Goal: Task Accomplishment & Management: Use online tool/utility

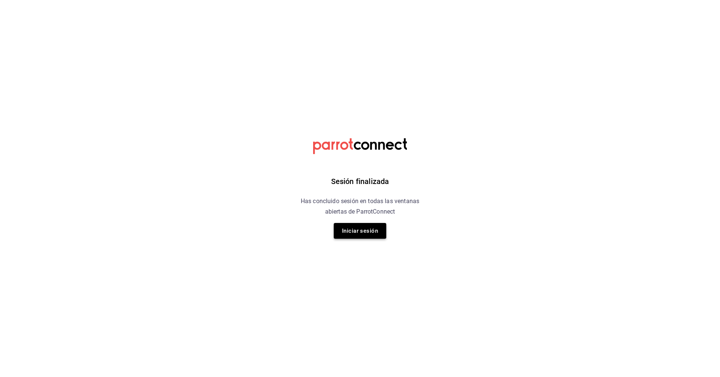
click at [355, 230] on button "Iniciar sesión" at bounding box center [360, 231] width 52 height 16
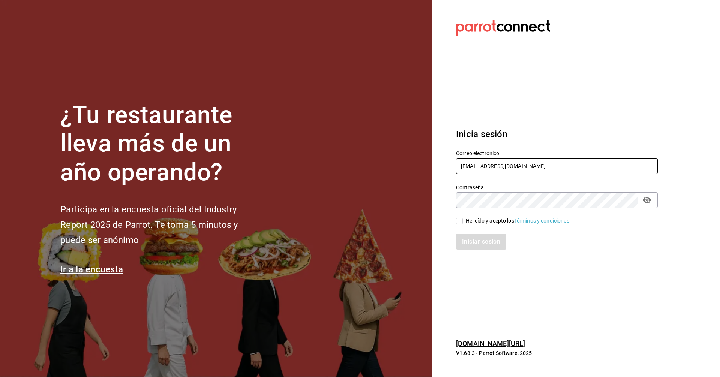
click at [473, 167] on input "montsesilvamu14@gmail.com" at bounding box center [557, 166] width 202 height 16
type input "facturas@tuesdaysnfridays.com"
click at [461, 220] on input "He leído y acepto los Términos y condiciones." at bounding box center [459, 221] width 7 height 7
checkbox input "true"
click at [470, 242] on button "Iniciar sesión" at bounding box center [481, 242] width 51 height 16
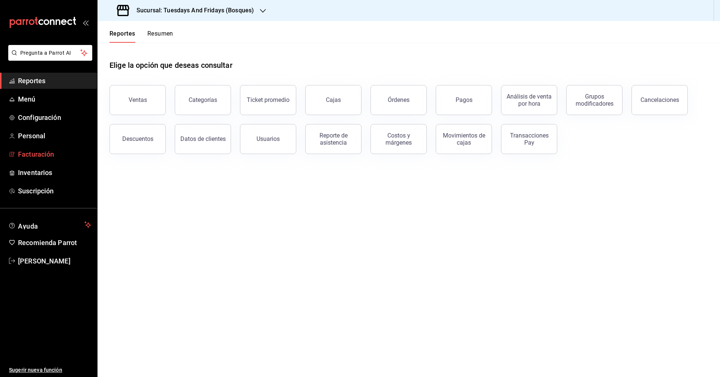
click at [49, 153] on span "Facturación" at bounding box center [54, 154] width 73 height 10
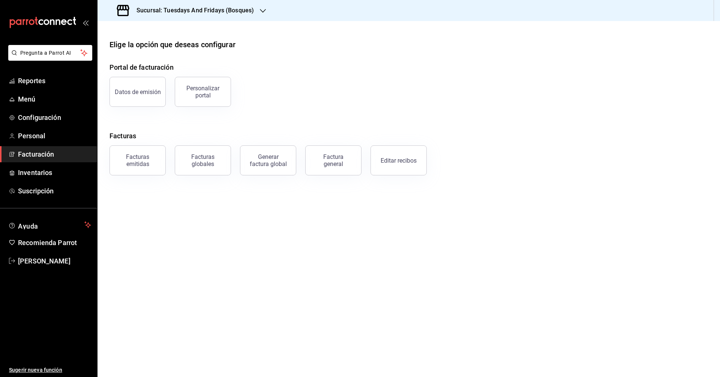
click at [233, 12] on h3 "Sucursal: Tuesdays And Fridays (Bosques)" at bounding box center [191, 10] width 123 height 9
click at [164, 63] on span "Tuesdays And Fridays (Canteras)" at bounding box center [142, 66] width 79 height 8
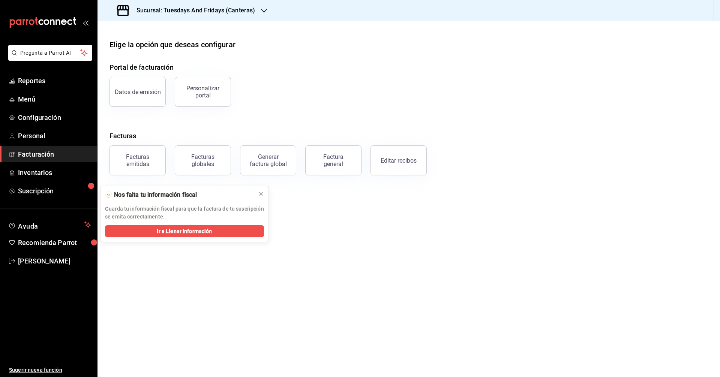
click at [54, 158] on span "Facturación" at bounding box center [54, 154] width 73 height 10
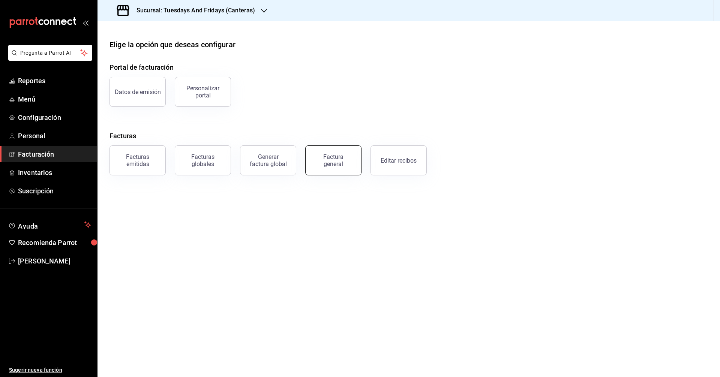
click at [347, 161] on div "Factura general" at bounding box center [333, 160] width 37 height 14
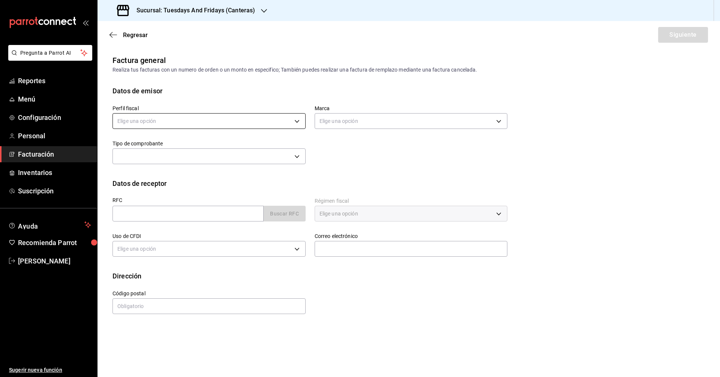
click at [242, 121] on body "Pregunta a Parrot AI Reportes Menú Configuración Personal Facturación Inventari…" at bounding box center [360, 188] width 720 height 377
click at [202, 160] on li "[PERSON_NAME]" at bounding box center [209, 159] width 192 height 14
type input "c9cd24ef-4caf-4a7b-8585-89d79b9dc07f"
type input "72192942-13c2-4f84-be82-f50c87f3379a"
click at [201, 178] on div "Perfil fiscal [PERSON_NAME] c9cd24ef-4caf-4a7b-8585-89d79b9dc07f Marca Tuesdays…" at bounding box center [408, 137] width 592 height 82
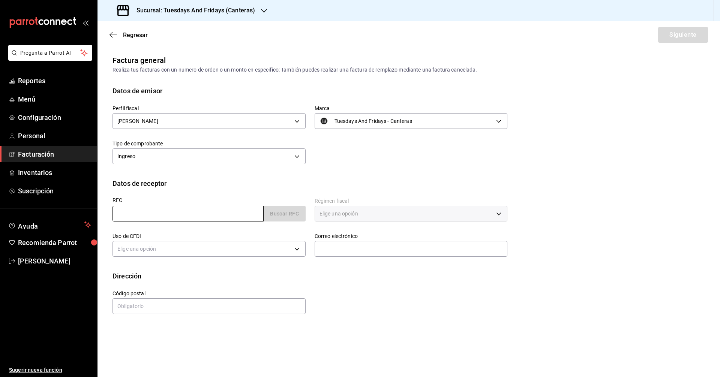
click at [162, 216] on input "text" at bounding box center [187, 214] width 151 height 16
type input "GRO231115815"
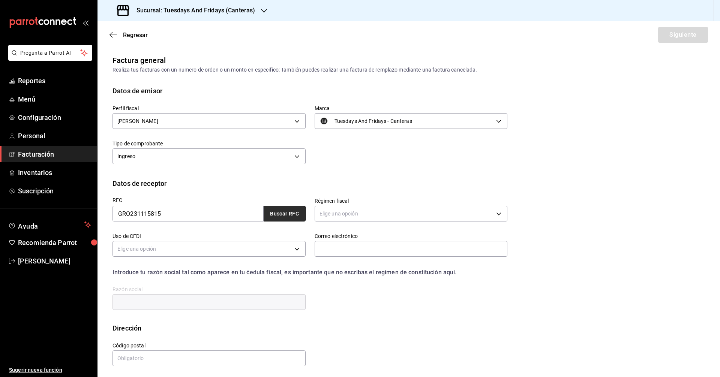
click at [266, 216] on button "Buscar RFC" at bounding box center [285, 214] width 42 height 16
type input "601"
type input "G03"
type input "[EMAIL_ADDRESS][DOMAIN_NAME]"
type input "20120"
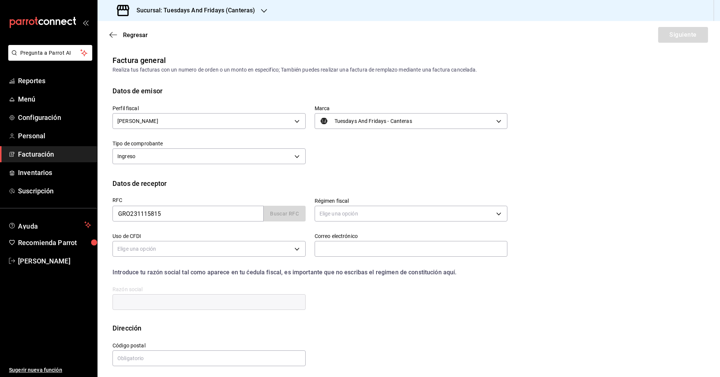
type input "GRUPO RESTAURANTERO OPUS"
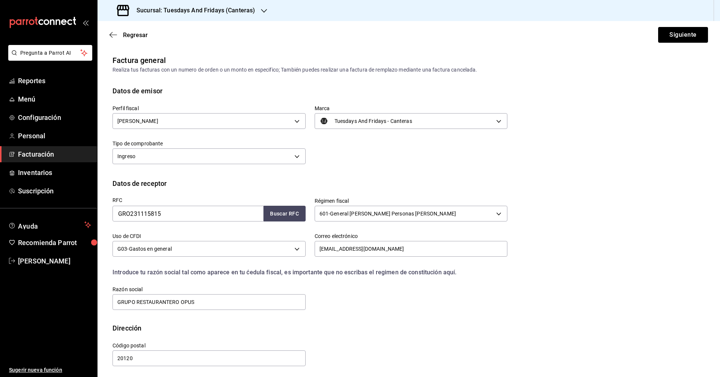
click at [363, 175] on div "Perfil fiscal [PERSON_NAME] c9cd24ef-4caf-4a7b-8585-89d79b9dc07f Marca Tuesdays…" at bounding box center [408, 137] width 592 height 82
click at [691, 34] on button "Siguiente" at bounding box center [683, 35] width 50 height 16
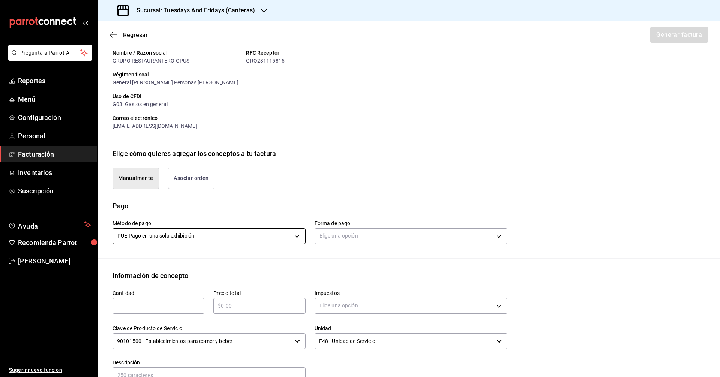
scroll to position [112, 0]
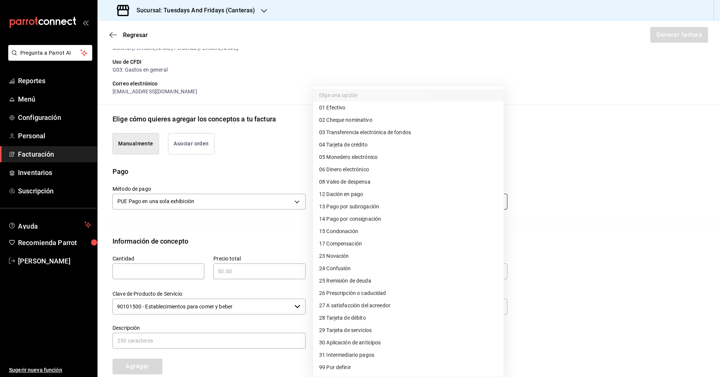
click at [336, 202] on body "Pregunta a Parrot AI Reportes Menú Configuración Personal Facturación Inventari…" at bounding box center [360, 188] width 720 height 377
click at [384, 133] on span "03 Transferencia electrónica de fondos" at bounding box center [365, 133] width 92 height 8
type input "03"
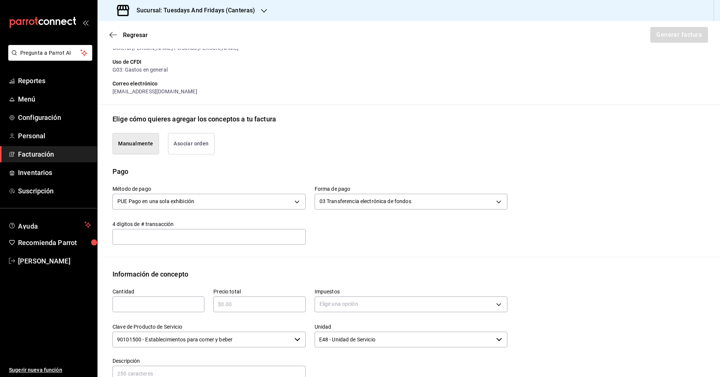
click at [227, 242] on input "text" at bounding box center [208, 236] width 193 height 15
type input "8356"
click at [201, 278] on div "Información de concepto" at bounding box center [408, 274] width 592 height 10
click at [169, 302] on input "text" at bounding box center [158, 304] width 92 height 9
type input "60"
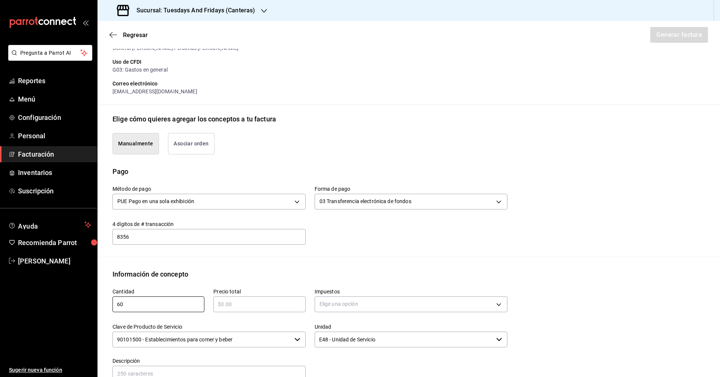
click at [240, 300] on input "text" at bounding box center [259, 304] width 92 height 9
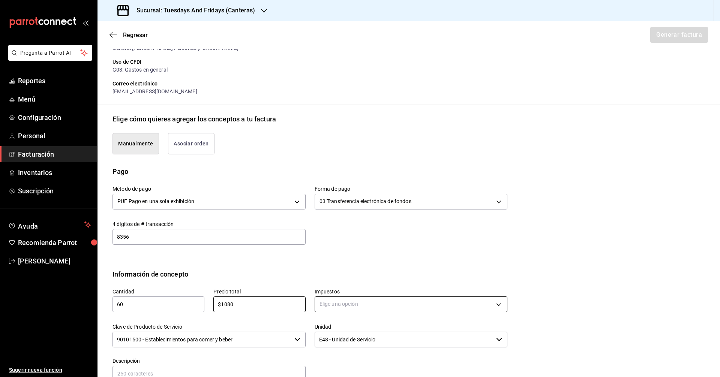
type input "$1080"
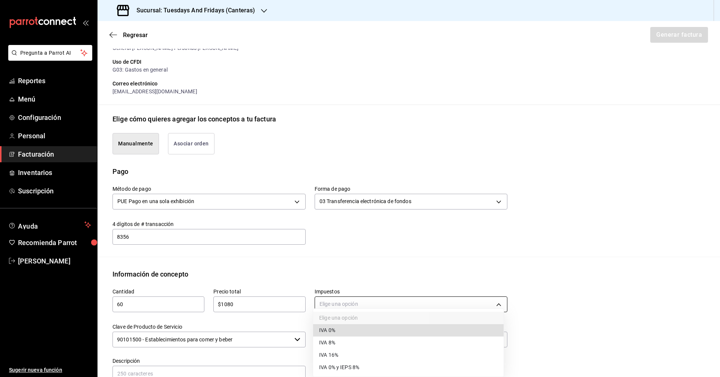
click at [349, 307] on body "Pregunta a Parrot AI Reportes Menú Configuración Personal Facturación Inventari…" at bounding box center [360, 188] width 720 height 377
click at [349, 335] on li "IVA 0%" at bounding box center [408, 330] width 190 height 12
type input "IVA_0"
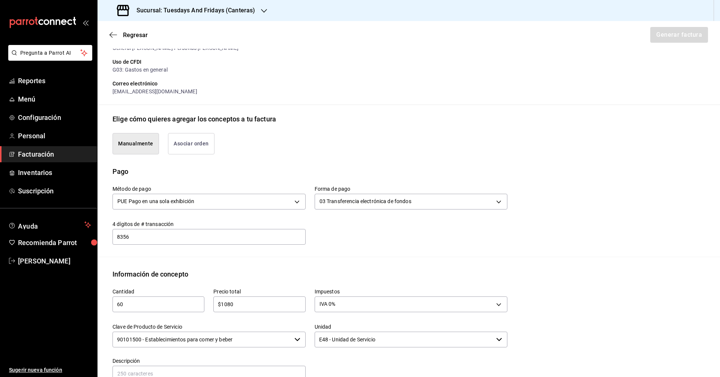
click at [350, 281] on div "Impuestos IVA 0% IVA_0" at bounding box center [407, 296] width 202 height 35
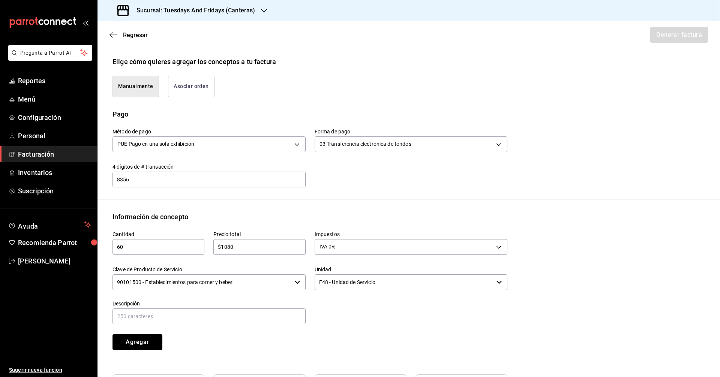
scroll to position [243, 0]
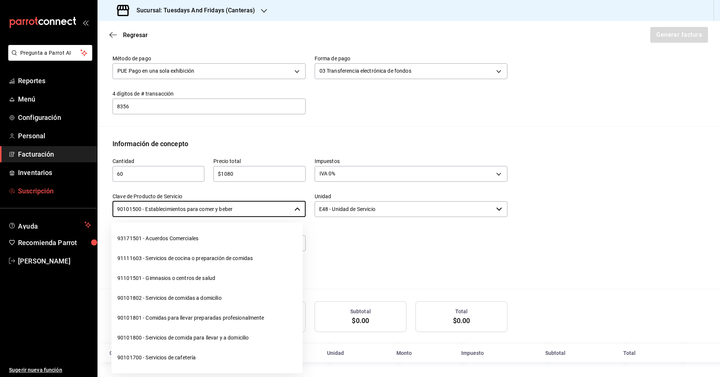
drag, startPoint x: 279, startPoint y: 209, endPoint x: 25, endPoint y: 199, distance: 254.4
click at [25, 199] on div "Pregunta a Parrot AI Reportes Menú Configuración Personal Facturación Inventari…" at bounding box center [360, 188] width 720 height 377
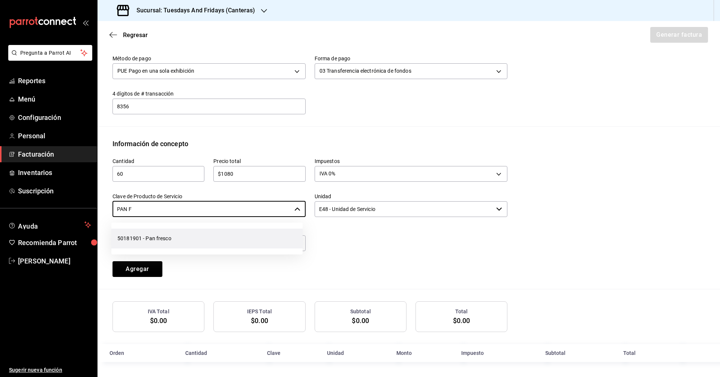
click at [121, 238] on li "50181901 - Pan fresco" at bounding box center [206, 239] width 191 height 20
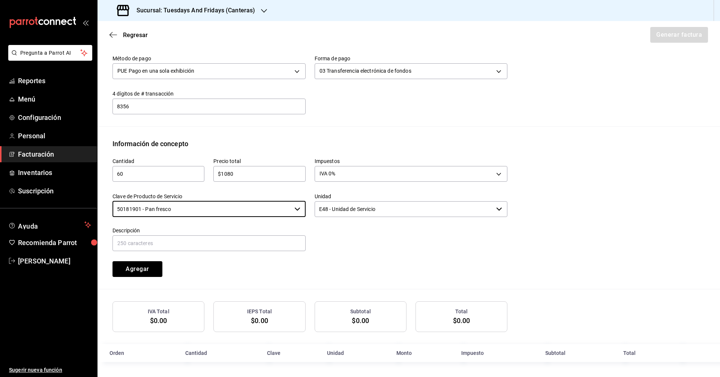
type input "50181901 - Pan fresco"
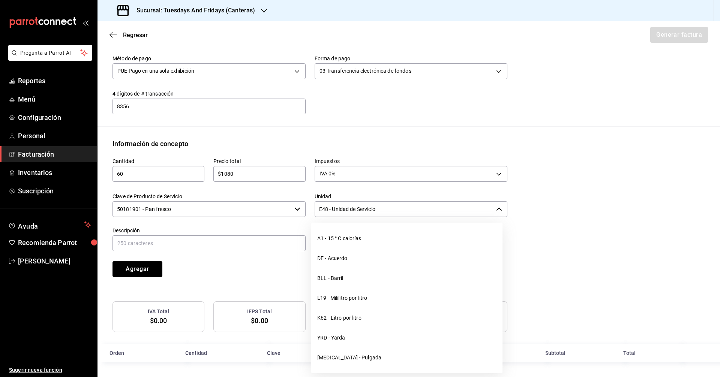
click at [372, 208] on input "E48 - Unidad de Servicio" at bounding box center [404, 209] width 179 height 16
drag, startPoint x: 385, startPoint y: 210, endPoint x: 291, endPoint y: 206, distance: 94.9
click at [291, 206] on div "Cantidad 60 ​ Precio total $1080 ​ Impuestos IVA 0% IVA_0 Clave de Producto de …" at bounding box center [305, 213] width 404 height 128
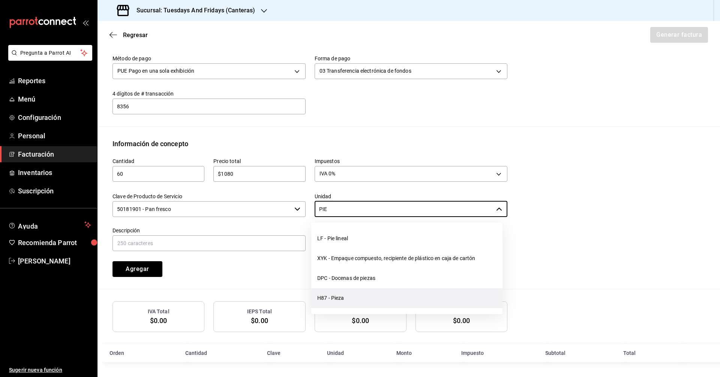
click at [322, 296] on li "H87 - Pieza" at bounding box center [406, 298] width 191 height 20
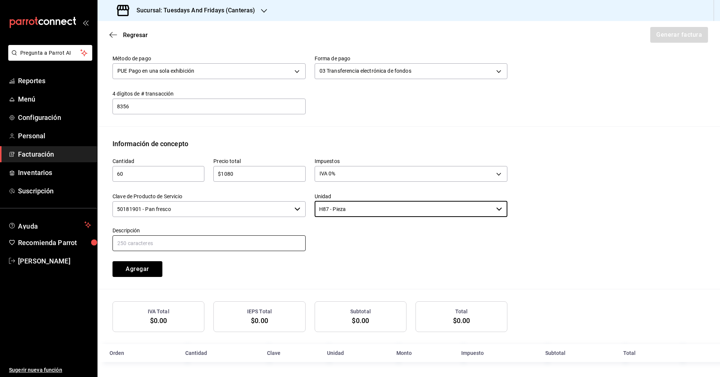
type input "H87 - Pieza"
click at [253, 247] on input "text" at bounding box center [208, 243] width 193 height 16
type input "Baguette"
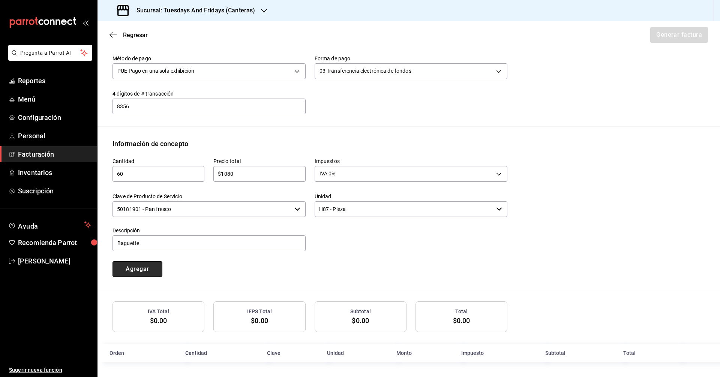
click at [143, 272] on button "Agregar" at bounding box center [137, 269] width 50 height 16
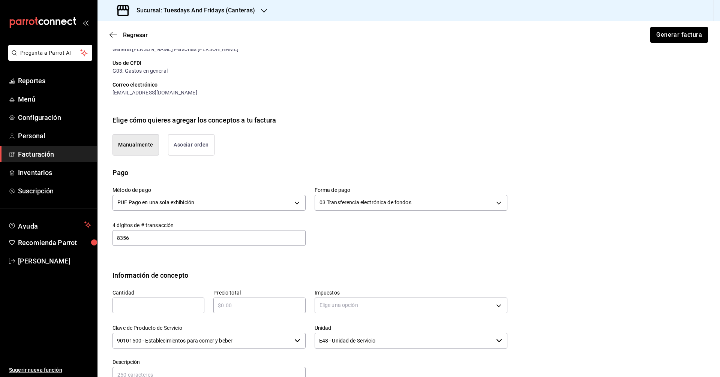
scroll to position [75, 0]
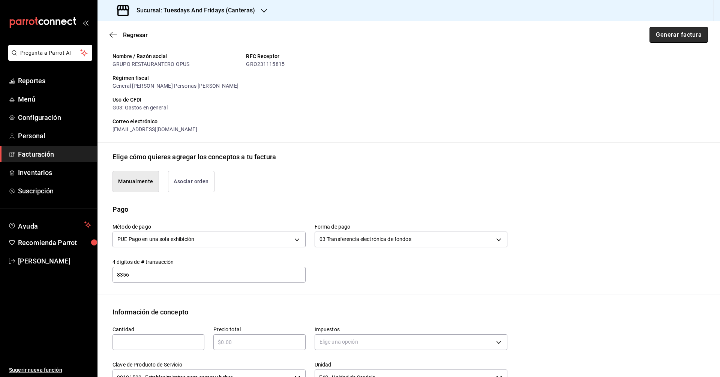
click at [674, 40] on button "Generar factura" at bounding box center [678, 35] width 58 height 16
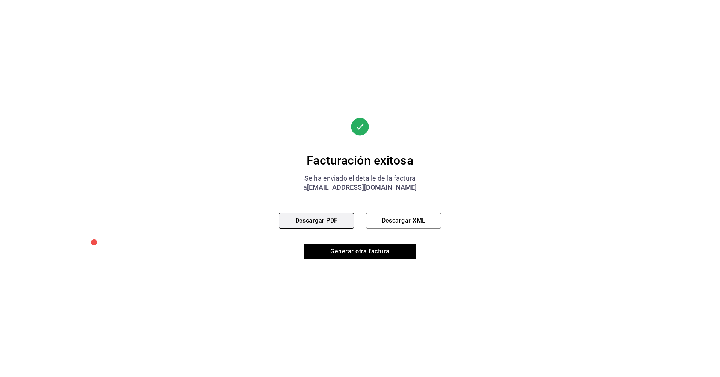
click at [317, 226] on button "Descargar PDF" at bounding box center [316, 221] width 75 height 16
click at [354, 250] on button "Generar otra factura" at bounding box center [360, 252] width 112 height 16
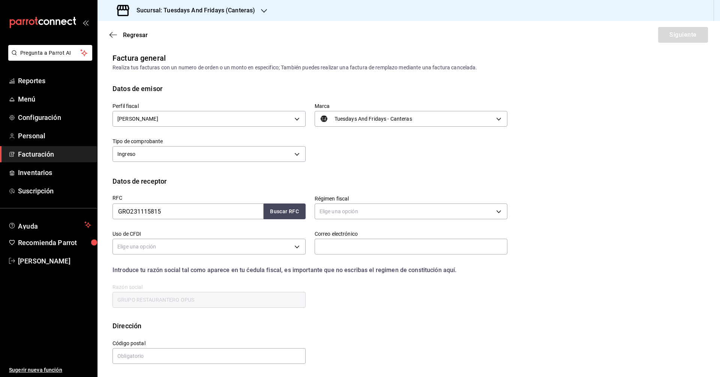
scroll to position [0, 0]
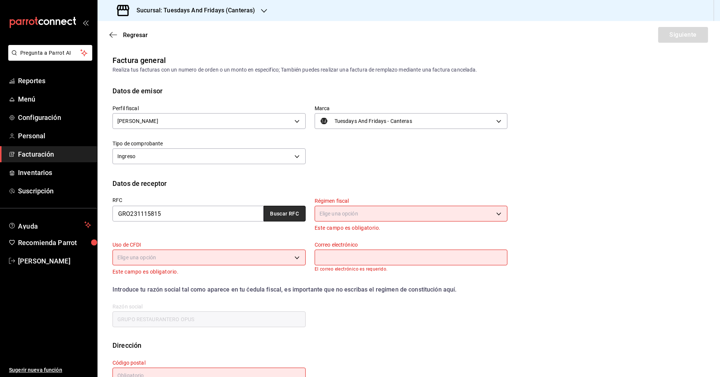
click at [288, 208] on button "Buscar RFC" at bounding box center [285, 214] width 42 height 16
type input "601"
type input "G03"
type input "[EMAIL_ADDRESS][DOMAIN_NAME]"
type input "20120"
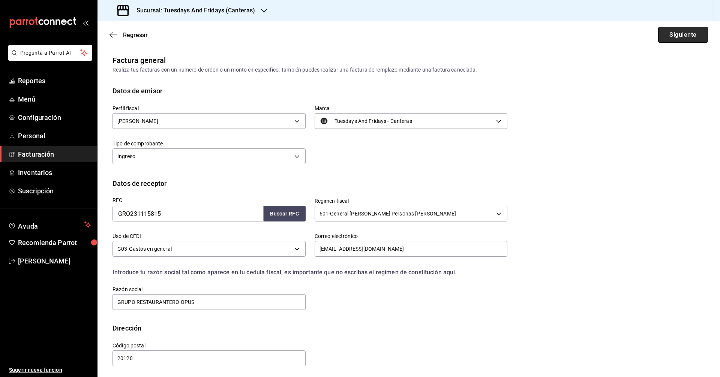
click at [683, 31] on button "Siguiente" at bounding box center [683, 35] width 50 height 16
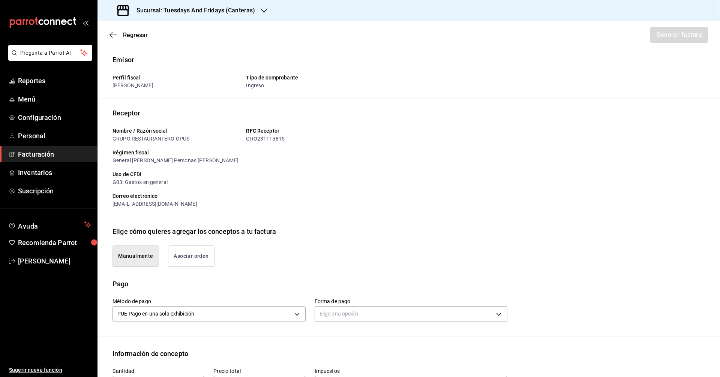
scroll to position [75, 0]
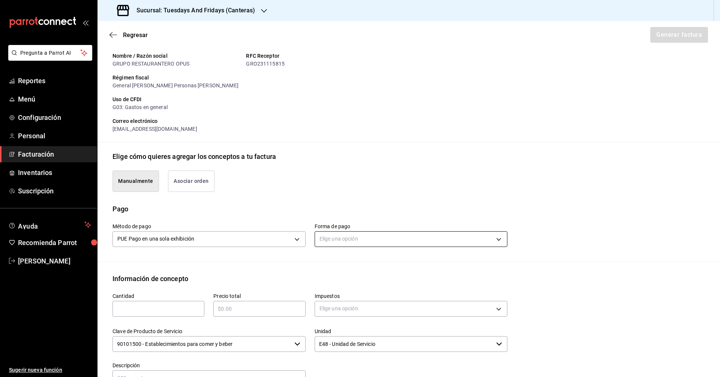
click at [333, 231] on body "Pregunta a Parrot AI Reportes Menú Configuración Personal Facturación Inventari…" at bounding box center [360, 188] width 720 height 377
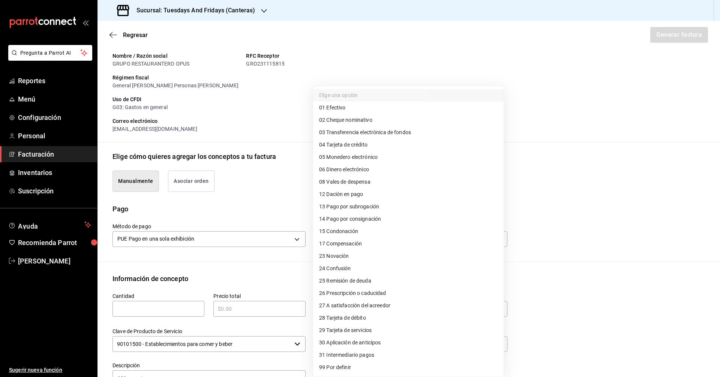
click at [367, 133] on span "03 Transferencia electrónica de fondos" at bounding box center [365, 133] width 92 height 8
type input "03"
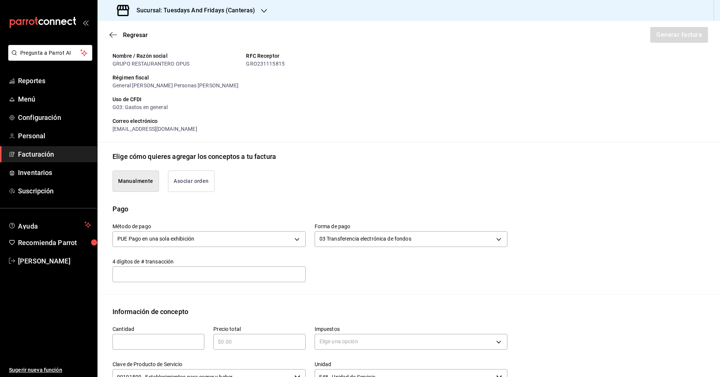
click at [199, 267] on input "text" at bounding box center [208, 274] width 193 height 15
type input "8356"
click at [213, 306] on div "Emisor Perfil fiscal [PERSON_NAME] Tipo de comprobante Ingreso Receptor Nombre …" at bounding box center [408, 255] width 622 height 550
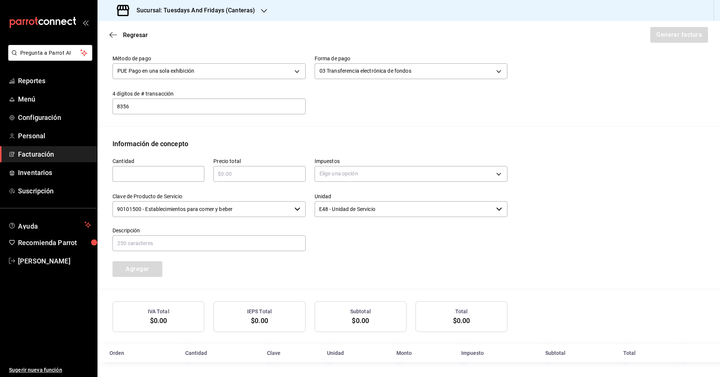
click at [177, 178] on div "​" at bounding box center [158, 174] width 92 height 16
type input "65"
click at [218, 177] on input "text" at bounding box center [259, 173] width 92 height 9
type input "$1170"
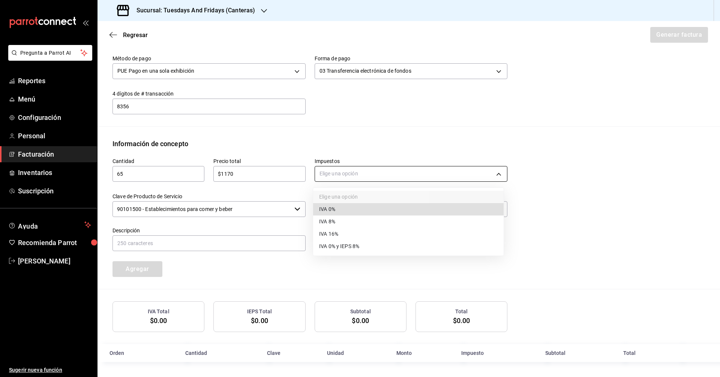
click at [337, 178] on body "Pregunta a Parrot AI Reportes Menú Configuración Personal Facturación Inventari…" at bounding box center [360, 188] width 720 height 377
click at [331, 207] on span "IVA 0%" at bounding box center [327, 209] width 16 height 8
type input "IVA_0"
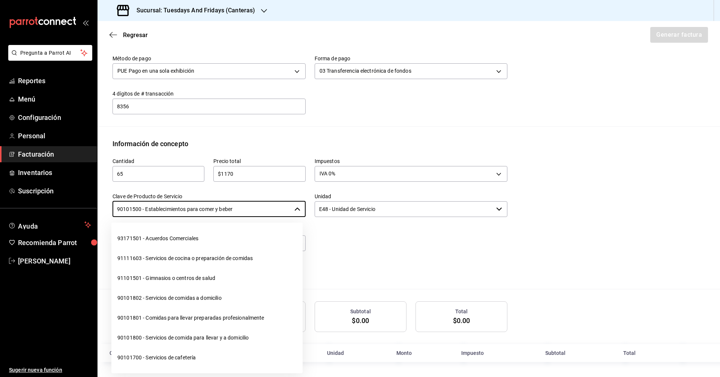
drag, startPoint x: 274, startPoint y: 213, endPoint x: 101, endPoint y: 200, distance: 173.3
click at [101, 200] on div "Información de concepto Cantidad 65 ​ Precio total $1170 ​ Impuestos IVA 0% IVA…" at bounding box center [408, 214] width 622 height 151
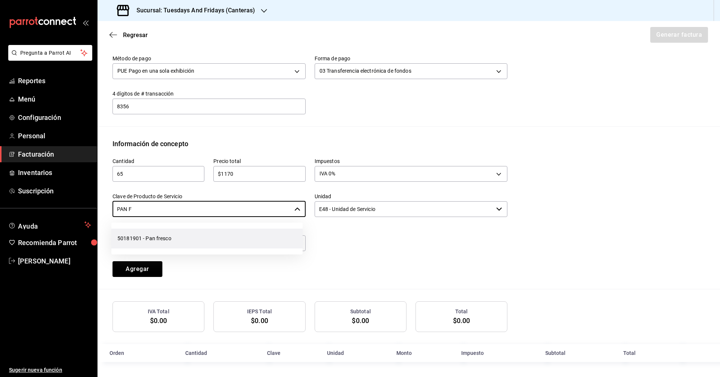
click at [139, 235] on li "50181901 - Pan fresco" at bounding box center [206, 239] width 191 height 20
type input "50181901 - Pan fresco"
click at [143, 246] on input "text" at bounding box center [208, 243] width 193 height 16
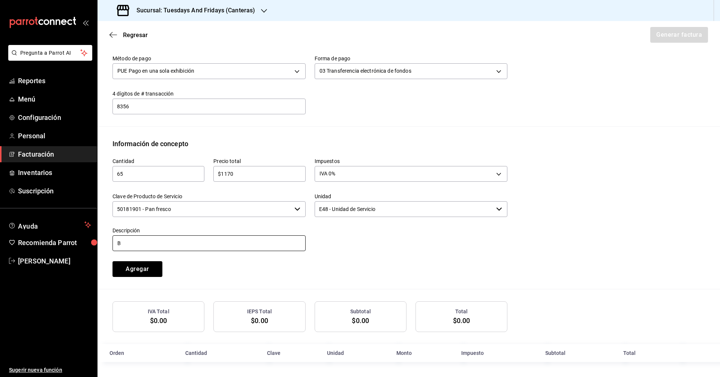
type input "Baguette"
click at [135, 269] on button "Agregar" at bounding box center [137, 269] width 50 height 16
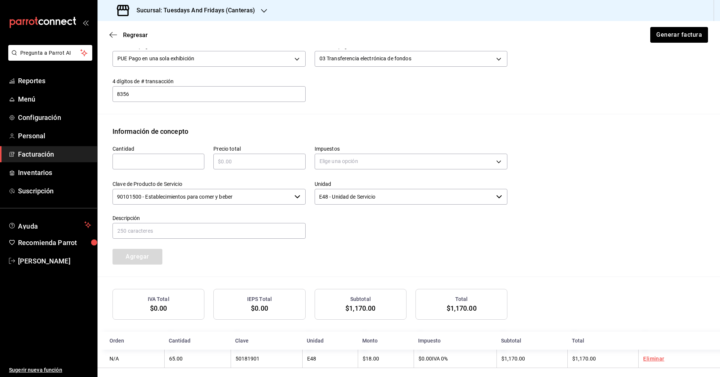
scroll to position [262, 0]
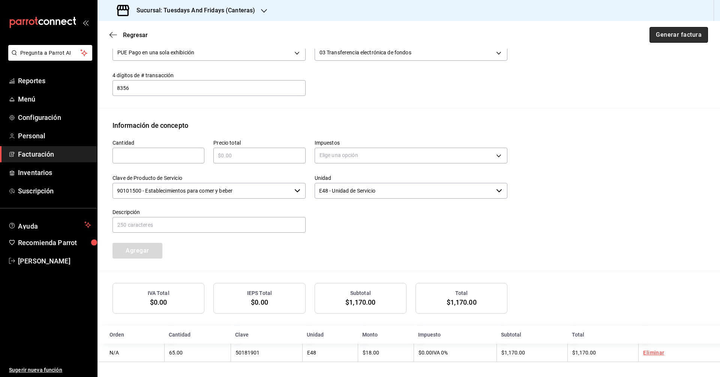
click at [680, 36] on button "Generar factura" at bounding box center [678, 35] width 58 height 16
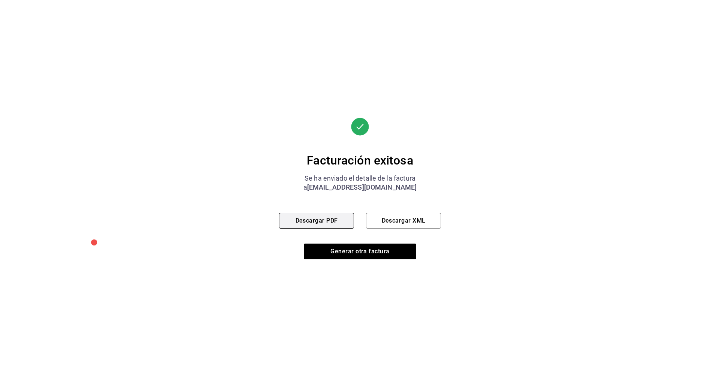
click at [336, 226] on button "Descargar PDF" at bounding box center [316, 221] width 75 height 16
click at [396, 256] on button "Generar otra factura" at bounding box center [360, 252] width 112 height 16
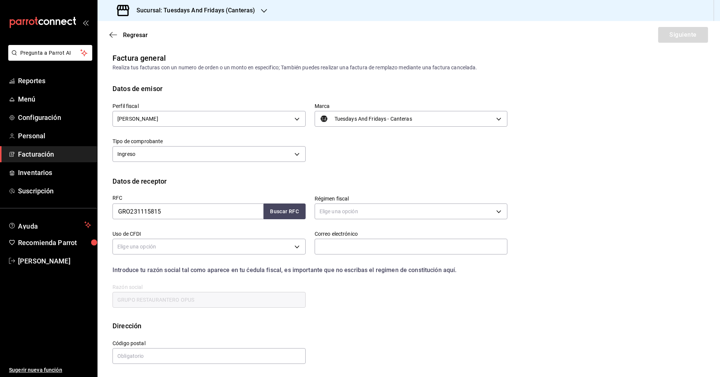
scroll to position [0, 0]
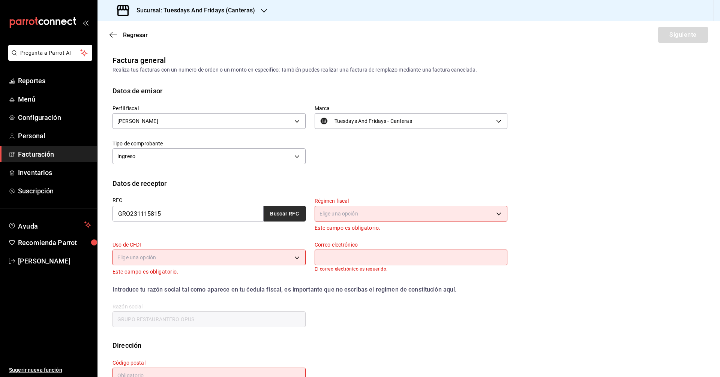
click at [280, 214] on button "Buscar RFC" at bounding box center [285, 214] width 42 height 16
type input "601"
type input "G03"
type input "[EMAIL_ADDRESS][DOMAIN_NAME]"
type input "20120"
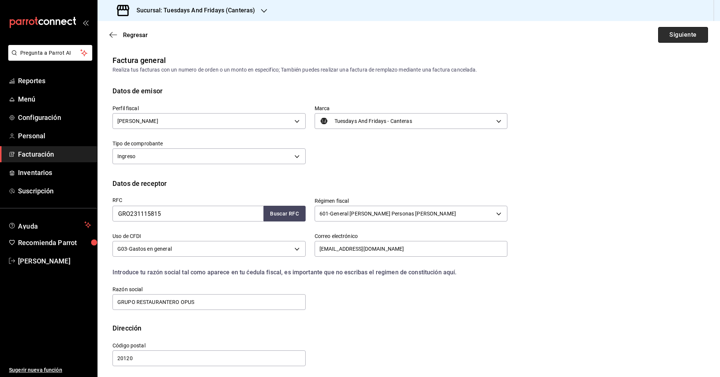
click at [668, 36] on button "Siguiente" at bounding box center [683, 35] width 50 height 16
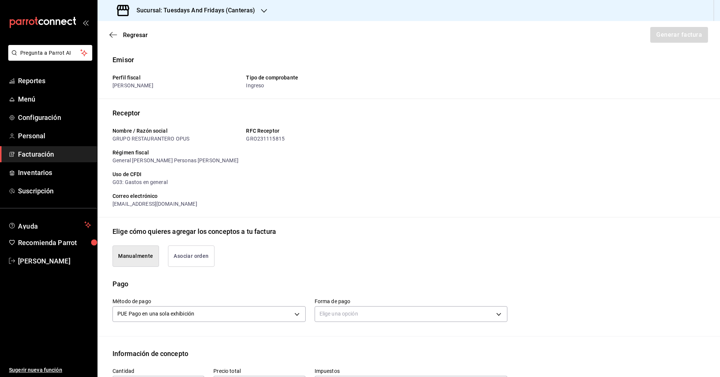
scroll to position [187, 0]
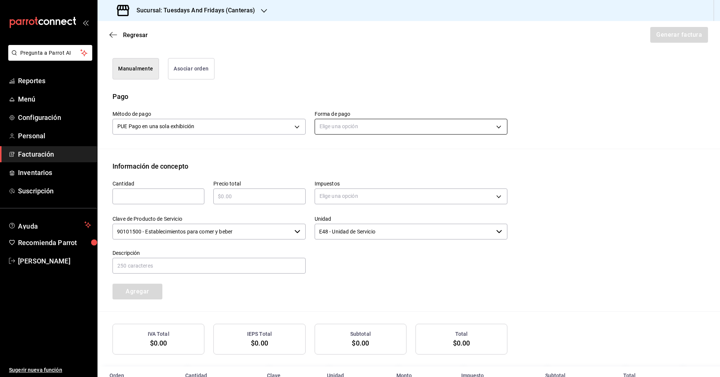
click at [341, 123] on body "Pregunta a Parrot AI Reportes Menú Configuración Personal Facturación Inventari…" at bounding box center [360, 188] width 720 height 377
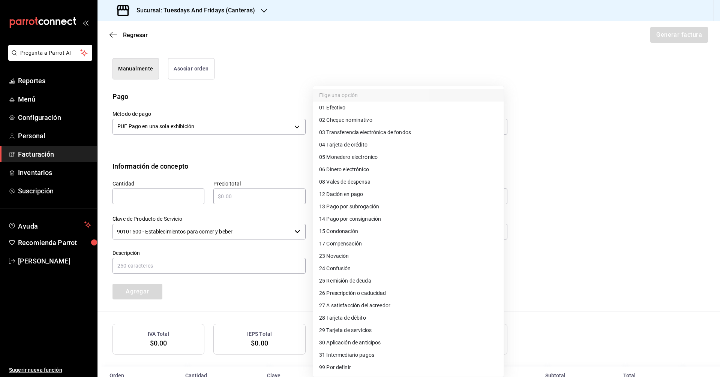
click at [340, 135] on span "03 Transferencia electrónica de fondos" at bounding box center [365, 133] width 92 height 8
type input "03"
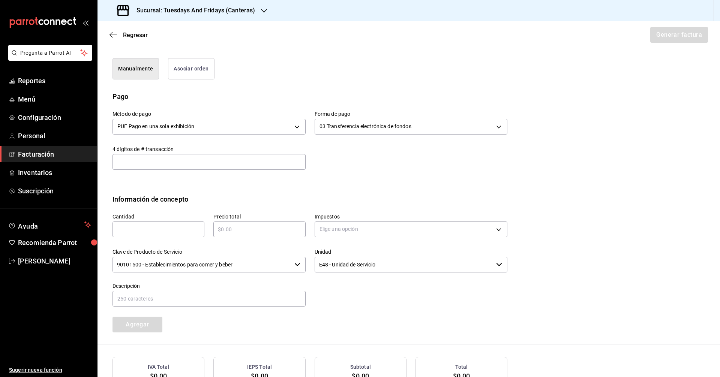
click at [181, 162] on input "text" at bounding box center [208, 161] width 193 height 15
type input "8356"
click at [155, 222] on div "​" at bounding box center [158, 230] width 92 height 16
type input "60"
click at [272, 235] on div "​" at bounding box center [259, 230] width 92 height 16
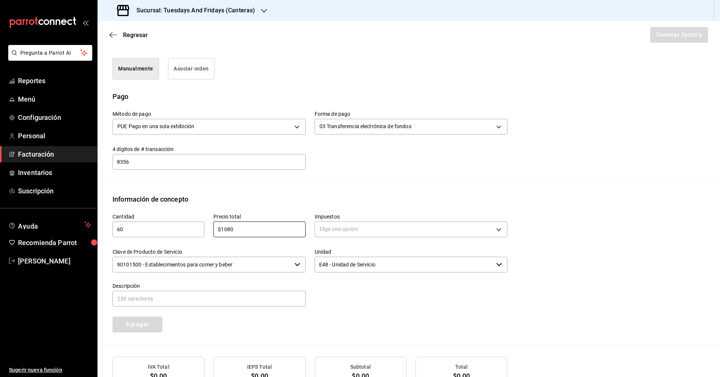
type input "$1080"
click at [337, 238] on div "Impuestos Elige una opción" at bounding box center [411, 226] width 193 height 26
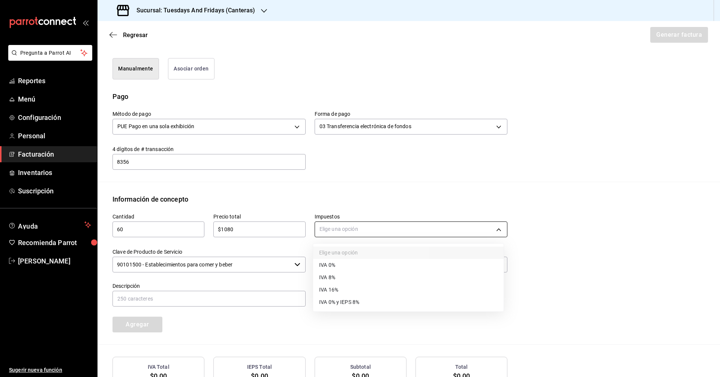
click at [353, 230] on body "Pregunta a Parrot AI Reportes Menú Configuración Personal Facturación Inventari…" at bounding box center [360, 188] width 720 height 377
click at [333, 262] on span "IVA 0%" at bounding box center [327, 265] width 16 height 8
type input "IVA_0"
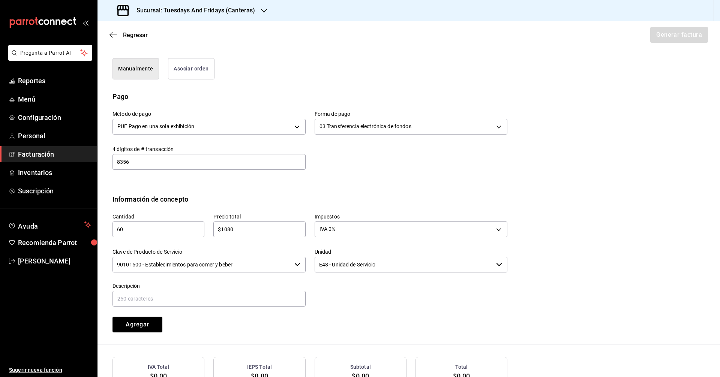
click at [251, 258] on input "90101500 - Establecimientos para comer y beber" at bounding box center [201, 265] width 179 height 16
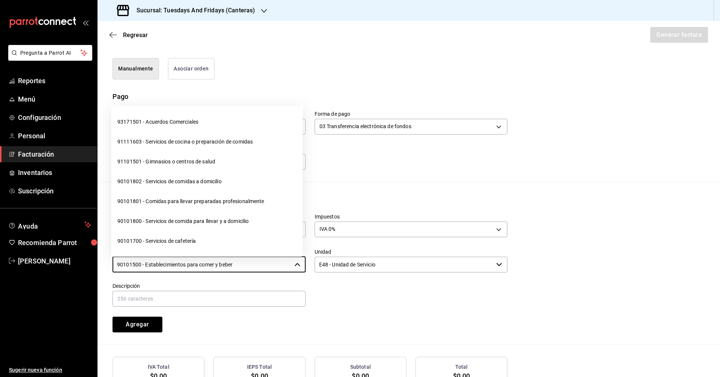
drag, startPoint x: 258, startPoint y: 265, endPoint x: 91, endPoint y: 249, distance: 166.9
click at [91, 249] on body "Pregunta a Parrot AI Reportes Menú Configuración Personal Facturación Inventari…" at bounding box center [360, 188] width 720 height 377
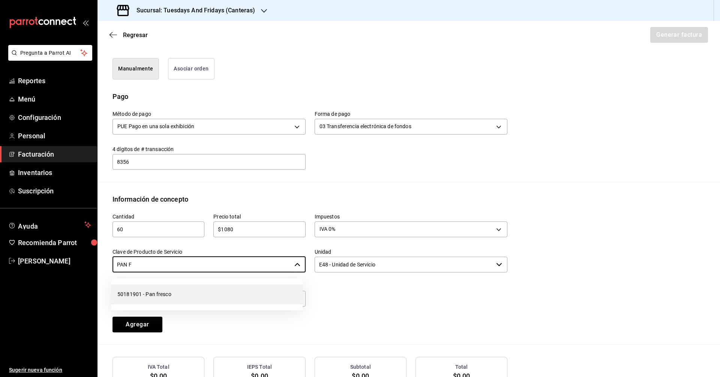
click at [143, 300] on li "50181901 - Pan fresco" at bounding box center [206, 295] width 191 height 20
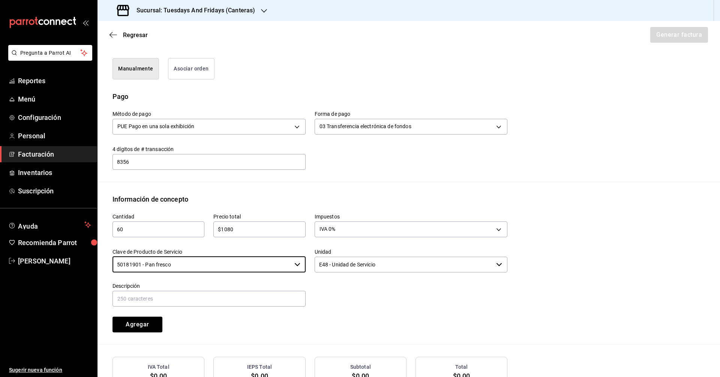
type input "50181901 - Pan fresco"
click at [354, 272] on input "E48 - Unidad de Servicio" at bounding box center [404, 265] width 179 height 16
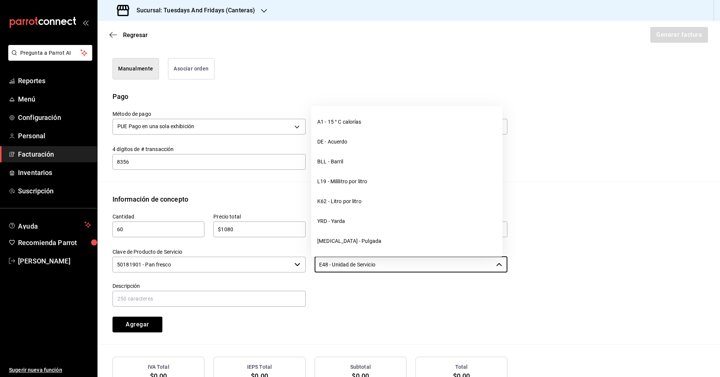
drag, startPoint x: 385, startPoint y: 266, endPoint x: 308, endPoint y: 263, distance: 77.6
click at [308, 263] on div "Unidad E48 - Unidad de Servicio ​" at bounding box center [407, 257] width 202 height 34
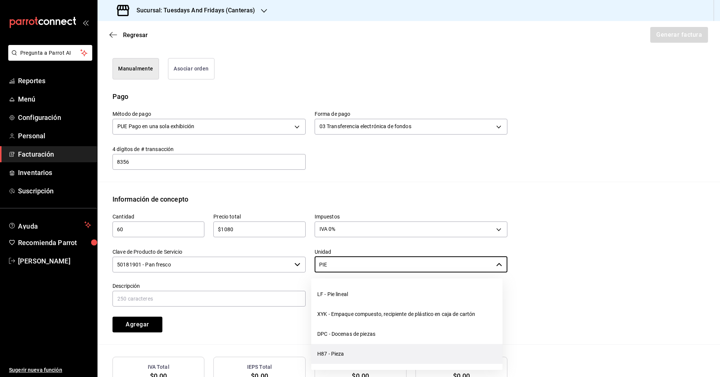
click at [354, 355] on li "H87 - Pieza" at bounding box center [406, 354] width 191 height 20
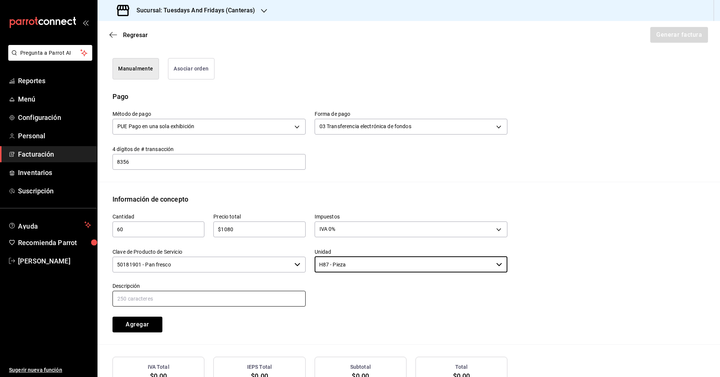
type input "H87 - Pieza"
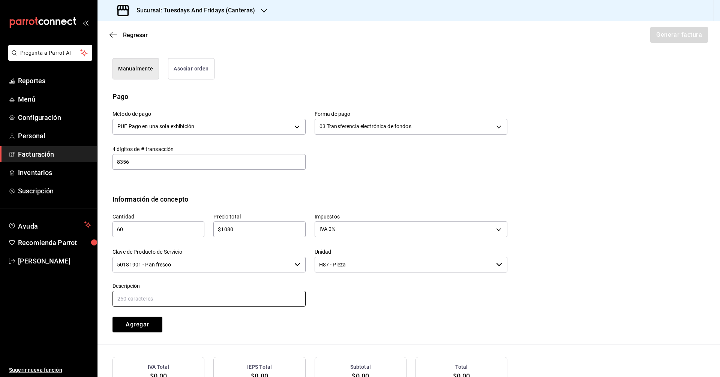
click at [200, 298] on input "text" at bounding box center [208, 299] width 193 height 16
type input "Baguette"
click at [141, 326] on button "Agregar" at bounding box center [137, 325] width 50 height 16
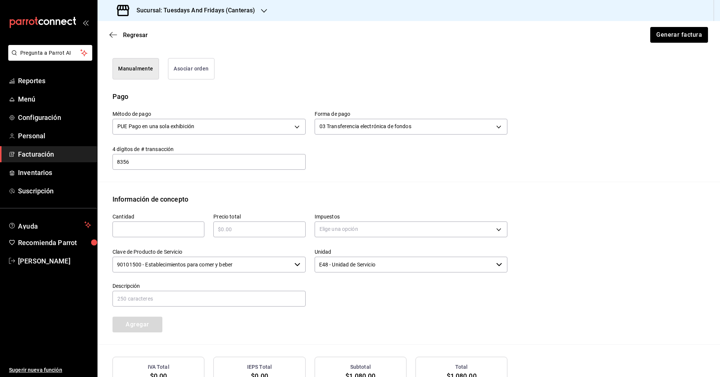
click at [240, 317] on div "Cantidad ​ Precio total ​ Impuestos Elige una opción Clave de Producto de Servi…" at bounding box center [305, 268] width 404 height 128
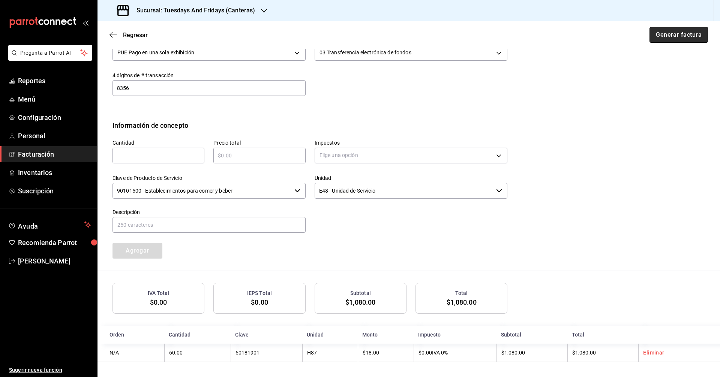
click at [679, 39] on button "Generar factura" at bounding box center [678, 35] width 58 height 16
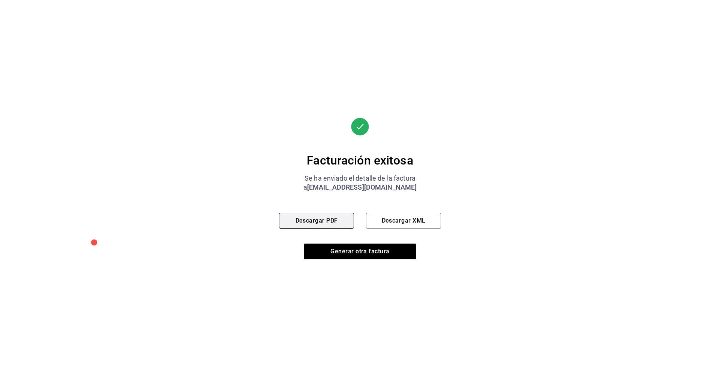
click at [322, 223] on button "Descargar PDF" at bounding box center [316, 221] width 75 height 16
click at [500, 200] on div "Facturación exitosa Se ha enviado el detalle de la factura a [EMAIL_ADDRESS][DO…" at bounding box center [360, 188] width 720 height 377
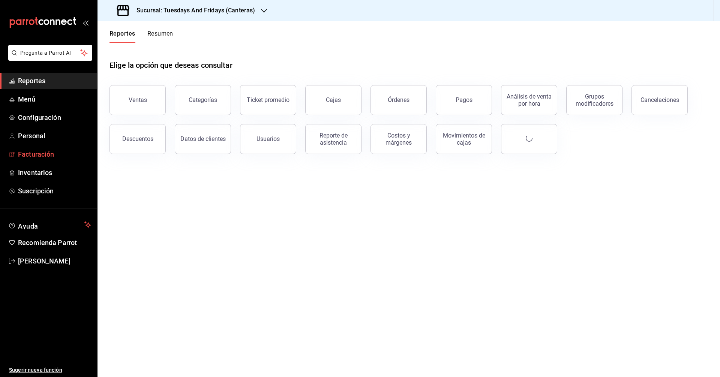
click at [59, 152] on span "Facturación" at bounding box center [54, 154] width 73 height 10
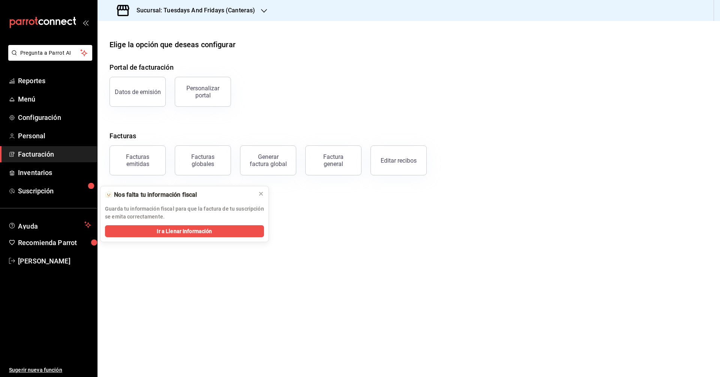
click at [334, 160] on div "Factura general" at bounding box center [333, 160] width 37 height 14
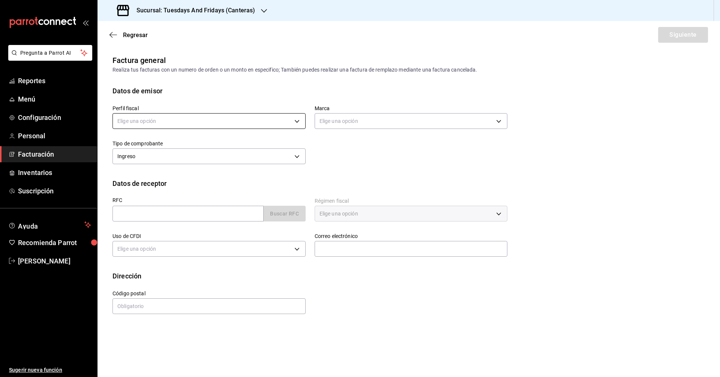
click at [214, 121] on body "Pregunta a Parrot AI Reportes Menú Configuración Personal Facturación Inventari…" at bounding box center [360, 188] width 720 height 377
click at [174, 157] on li "[PERSON_NAME]" at bounding box center [209, 159] width 192 height 14
type input "c9cd24ef-4caf-4a7b-8585-89d79b9dc07f"
type input "72192942-13c2-4f84-be82-f50c87f3379a"
click at [348, 158] on div "Perfil fiscal [PERSON_NAME] c9cd24ef-4caf-4a7b-8585-89d79b9dc07f Marca Tuesdays…" at bounding box center [305, 131] width 404 height 70
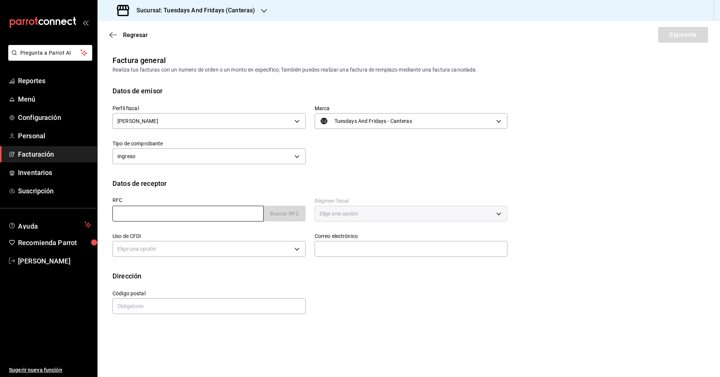
click at [225, 215] on input "text" at bounding box center [187, 214] width 151 height 16
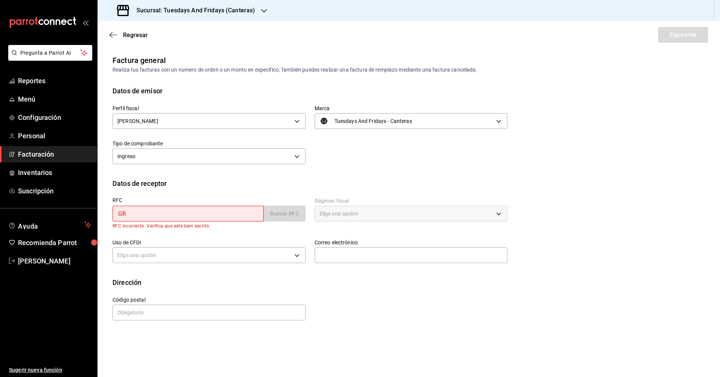
type input "GRO231115815"
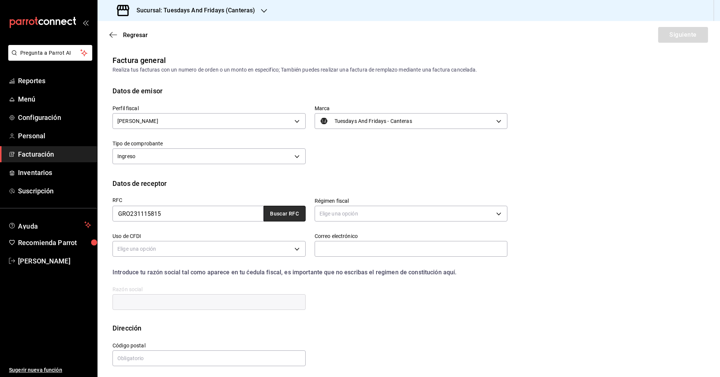
click at [278, 216] on button "Buscar RFC" at bounding box center [285, 214] width 42 height 16
type input "601"
type input "G03"
type input "[EMAIL_ADDRESS][DOMAIN_NAME]"
type input "20120"
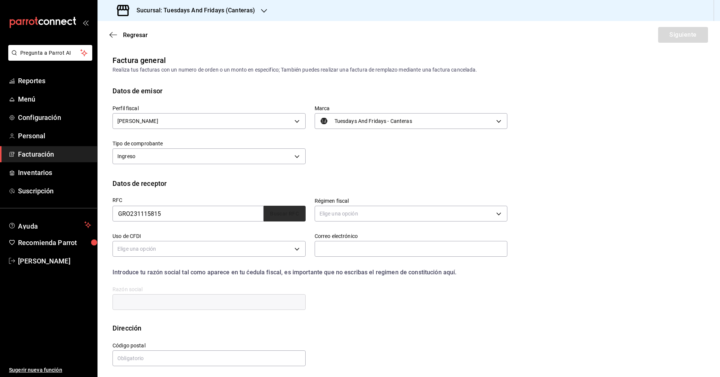
type input "GRUPO RESTAURANTERO OPUS"
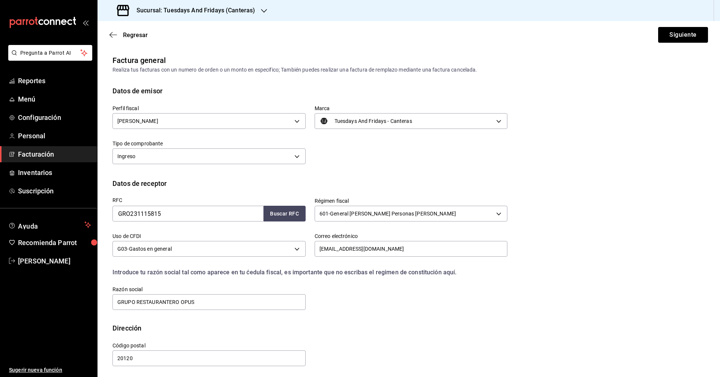
click at [344, 282] on div "RFC GRO231115815 Buscar RFC Régimen fiscal 601 - General de Ley Personas Morale…" at bounding box center [305, 250] width 404 height 123
click at [348, 41] on button "Siguiente" at bounding box center [683, 35] width 50 height 16
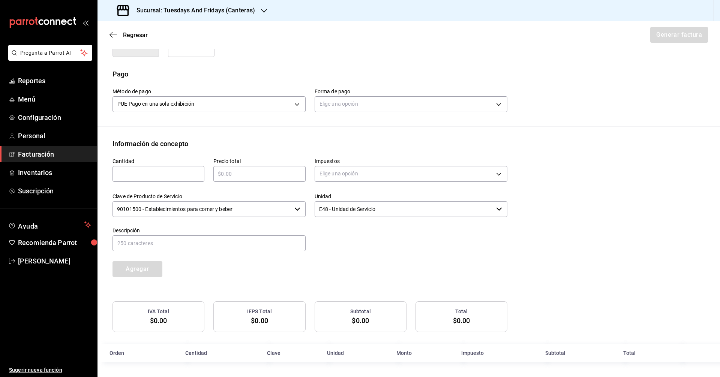
scroll to position [210, 0]
click at [348, 103] on body "Pregunta a Parrot AI Reportes Menú Configuración Personal Facturación Inventari…" at bounding box center [360, 188] width 720 height 377
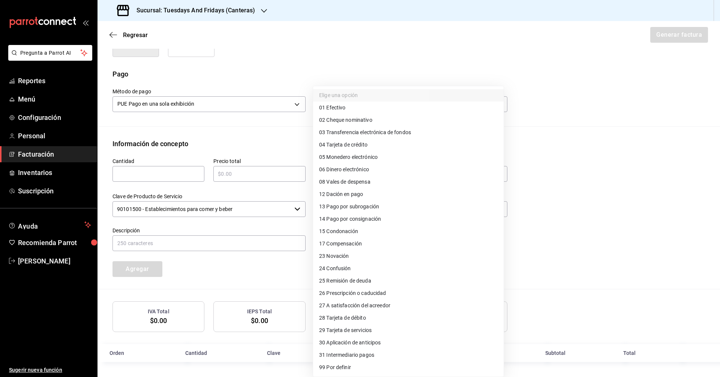
click at [348, 135] on span "03 Transferencia electrónica de fondos" at bounding box center [365, 133] width 92 height 8
type input "03"
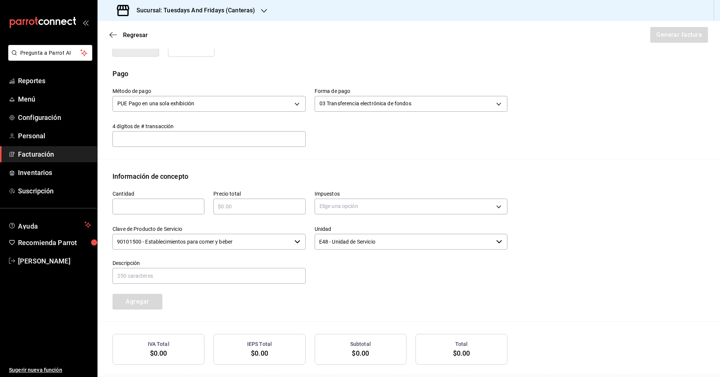
click at [276, 173] on div "Información de concepto" at bounding box center [408, 176] width 592 height 10
click at [238, 141] on input "text" at bounding box center [208, 138] width 193 height 15
type input "8653"
click at [156, 200] on div "​" at bounding box center [158, 207] width 92 height 16
type input "75"
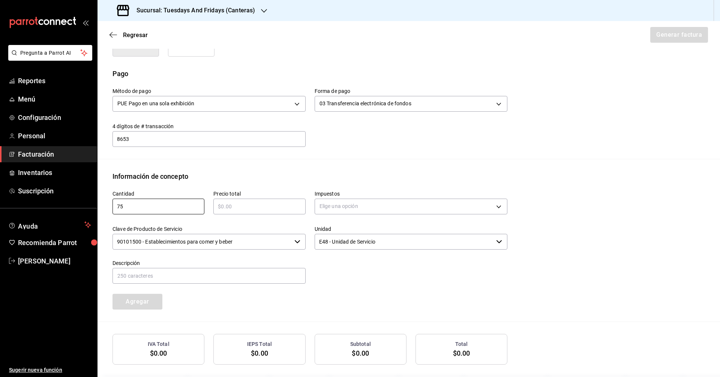
click at [295, 205] on input "text" at bounding box center [259, 206] width 92 height 9
click at [223, 205] on input "text" at bounding box center [259, 206] width 92 height 9
type input "$1350"
click at [319, 211] on body "Pregunta a Parrot AI Reportes Menú Configuración Personal Facturación Inventari…" at bounding box center [360, 188] width 720 height 377
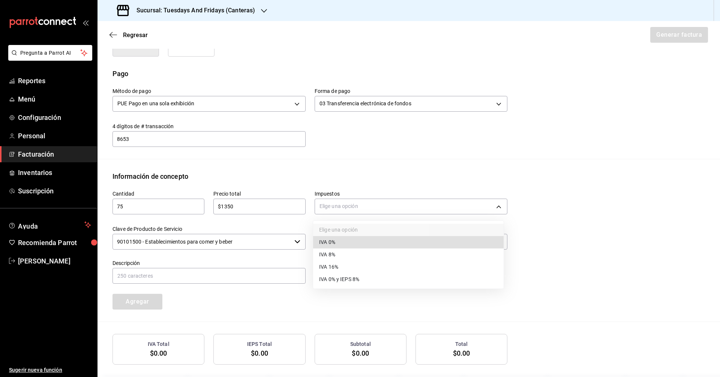
click at [327, 242] on span "IVA 0%" at bounding box center [327, 242] width 16 height 8
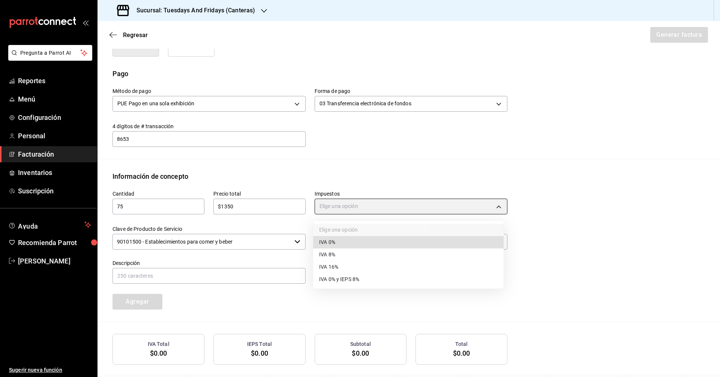
type input "IVA_0"
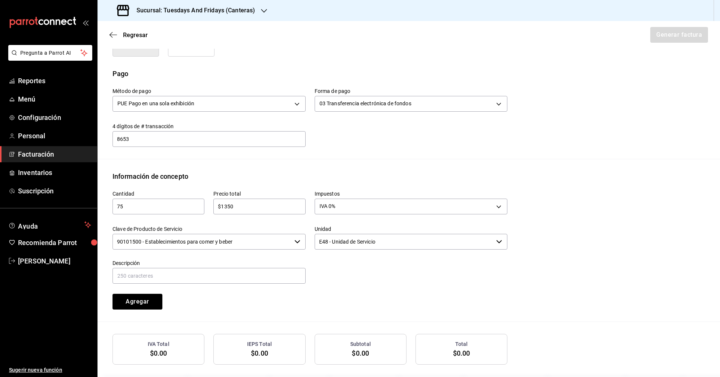
click at [280, 246] on input "90101500 - Establecimientos para comer y beber" at bounding box center [201, 242] width 179 height 16
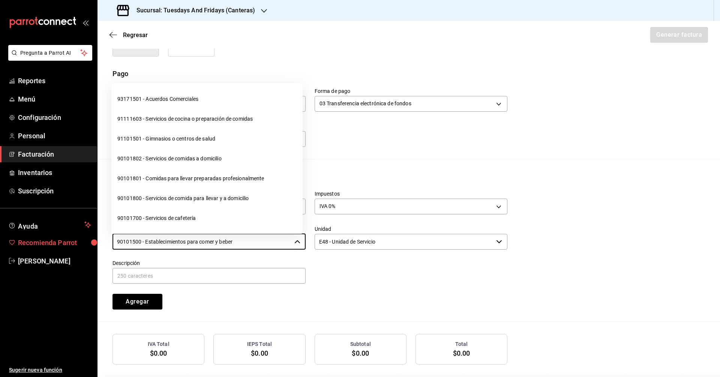
drag, startPoint x: 216, startPoint y: 244, endPoint x: 33, endPoint y: 240, distance: 183.0
click at [33, 240] on div "Pregunta a Parrot AI Reportes Menú Configuración Personal Facturación Inventari…" at bounding box center [360, 188] width 720 height 377
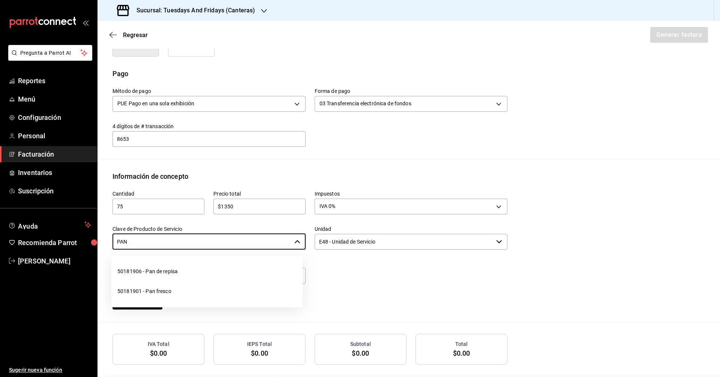
click at [129, 294] on li "50181901 - Pan fresco" at bounding box center [206, 292] width 191 height 20
type input "50181901 - Pan fresco"
click at [348, 246] on input "E48 - Unidad de Servicio" at bounding box center [404, 242] width 179 height 16
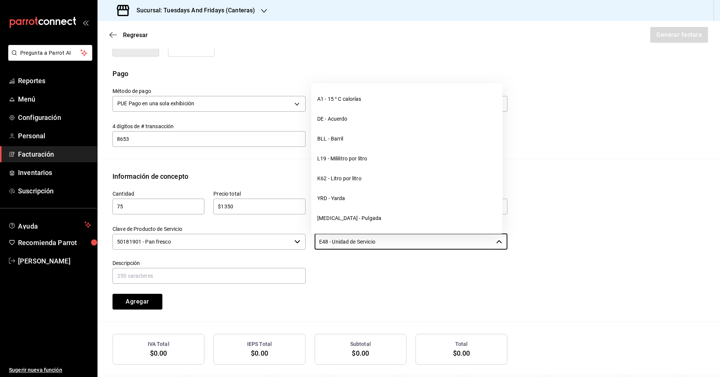
drag, startPoint x: 377, startPoint y: 243, endPoint x: 190, endPoint y: 241, distance: 186.7
click at [190, 241] on div "Cantidad 75 ​ Precio total $1350 ​ Impuestos IVA 0% IVA_0 Clave de Producto de …" at bounding box center [305, 245] width 404 height 128
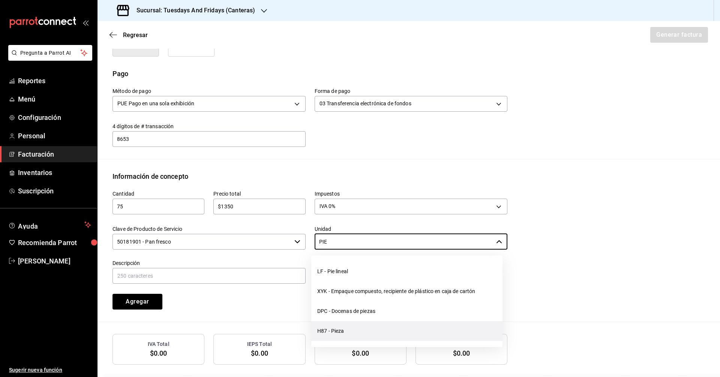
click at [330, 333] on li "H87 - Pieza" at bounding box center [406, 331] width 191 height 20
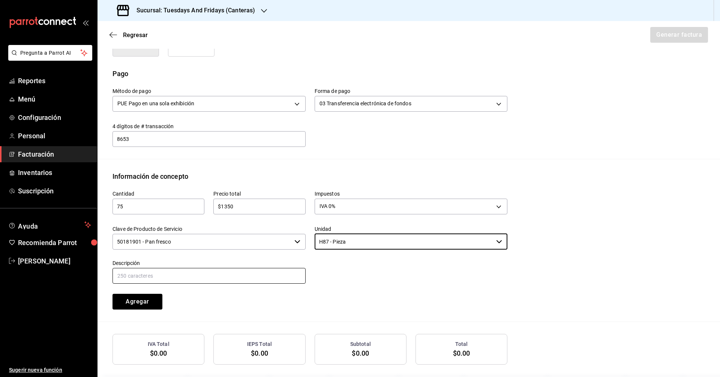
type input "H87 - Pieza"
click at [242, 280] on input "text" at bounding box center [208, 276] width 193 height 16
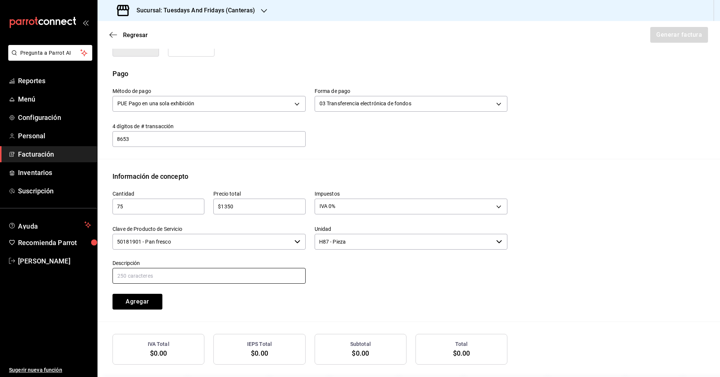
type input "Baguette"
click at [198, 298] on div "Agregar" at bounding box center [153, 297] width 101 height 25
click at [147, 297] on button "Agregar" at bounding box center [137, 302] width 50 height 16
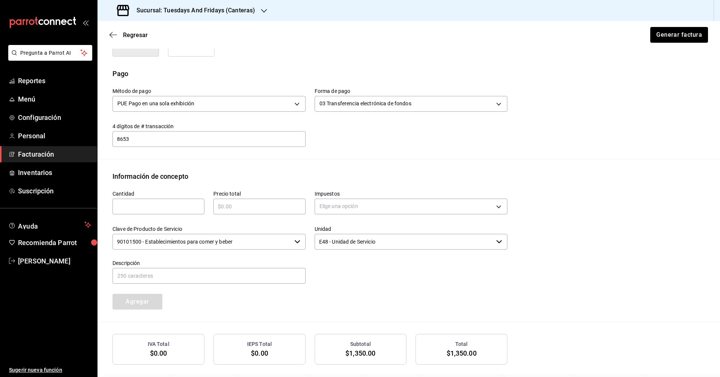
click at [241, 302] on div "Cantidad ​ Precio total ​ Impuestos Elige una opción Clave de Producto de Servi…" at bounding box center [305, 245] width 404 height 128
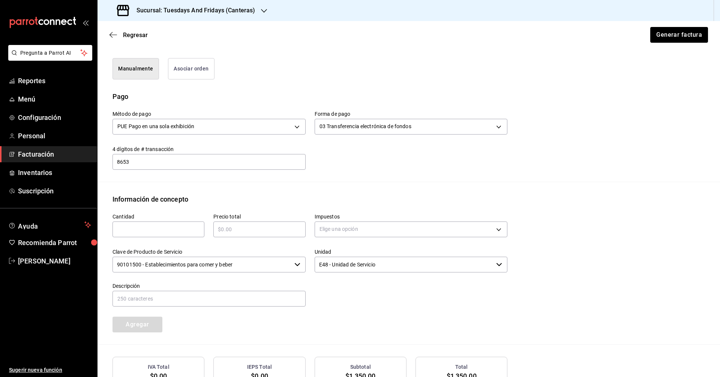
scroll to position [187, 0]
click at [348, 39] on button "Generar factura" at bounding box center [678, 35] width 58 height 16
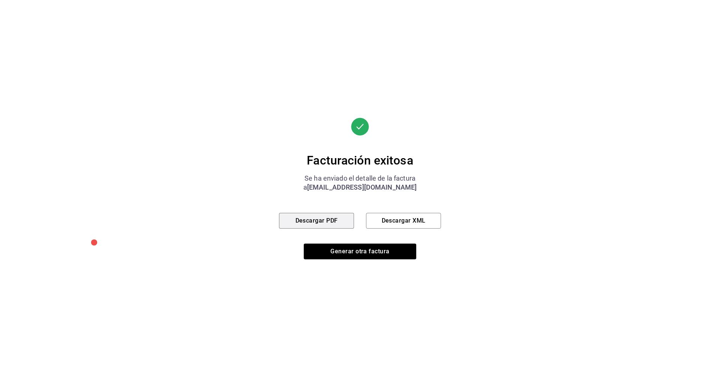
click at [328, 220] on button "Descargar PDF" at bounding box center [316, 221] width 75 height 16
